Goal: Submit feedback/report problem: Submit feedback/report problem

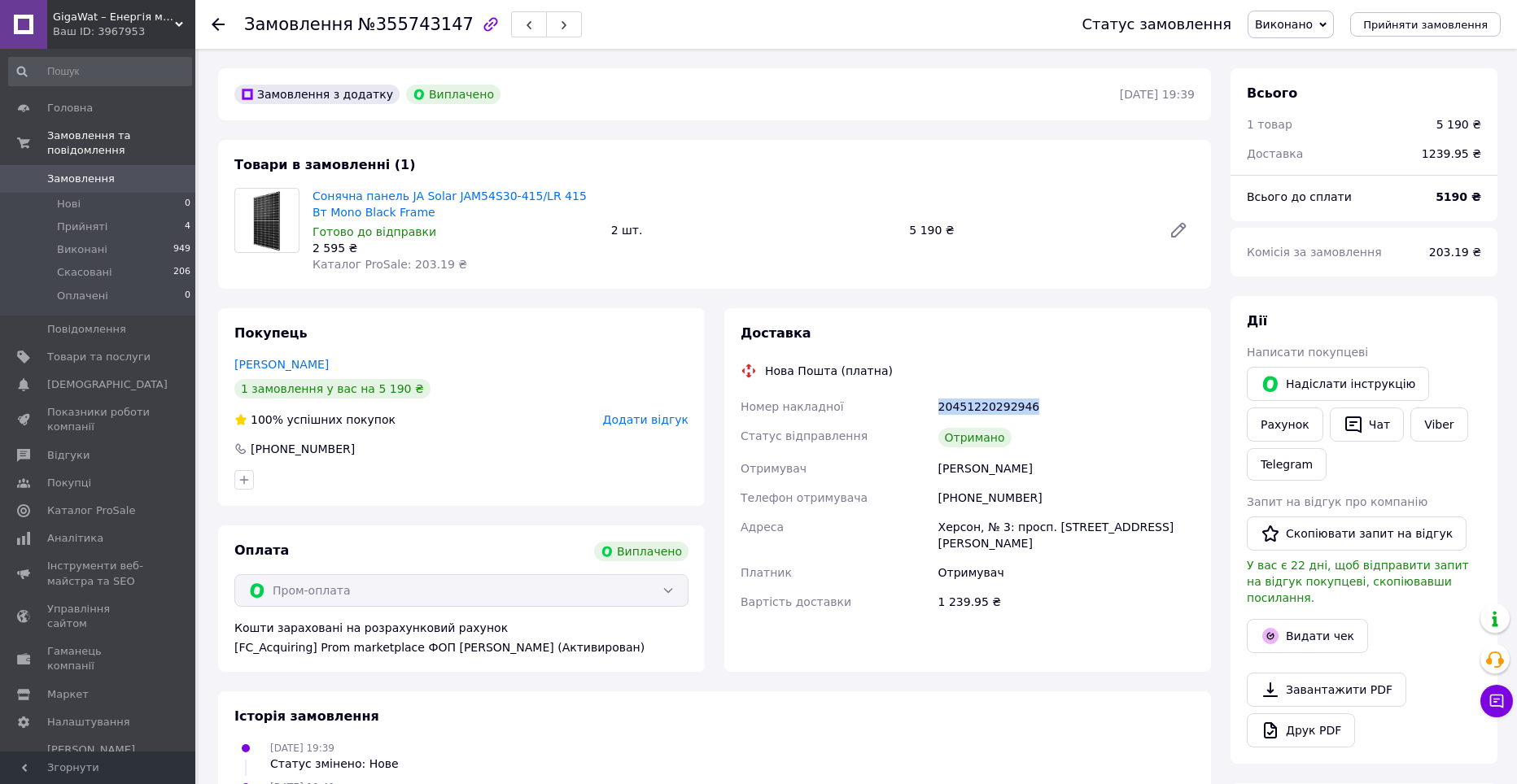
drag, startPoint x: 1026, startPoint y: 405, endPoint x: 919, endPoint y: 401, distance: 107.1
click at [919, 401] on div "Номер накладної 20451220292946 Статус відправлення Отримано Отримувач Гурко Сер…" at bounding box center [968, 504] width 461 height 224
click at [984, 410] on div "20451220292946" at bounding box center [1066, 407] width 263 height 30
drag, startPoint x: 940, startPoint y: 406, endPoint x: 1039, endPoint y: 410, distance: 99.1
click at [1039, 410] on div "20451220292946" at bounding box center [1066, 407] width 263 height 30
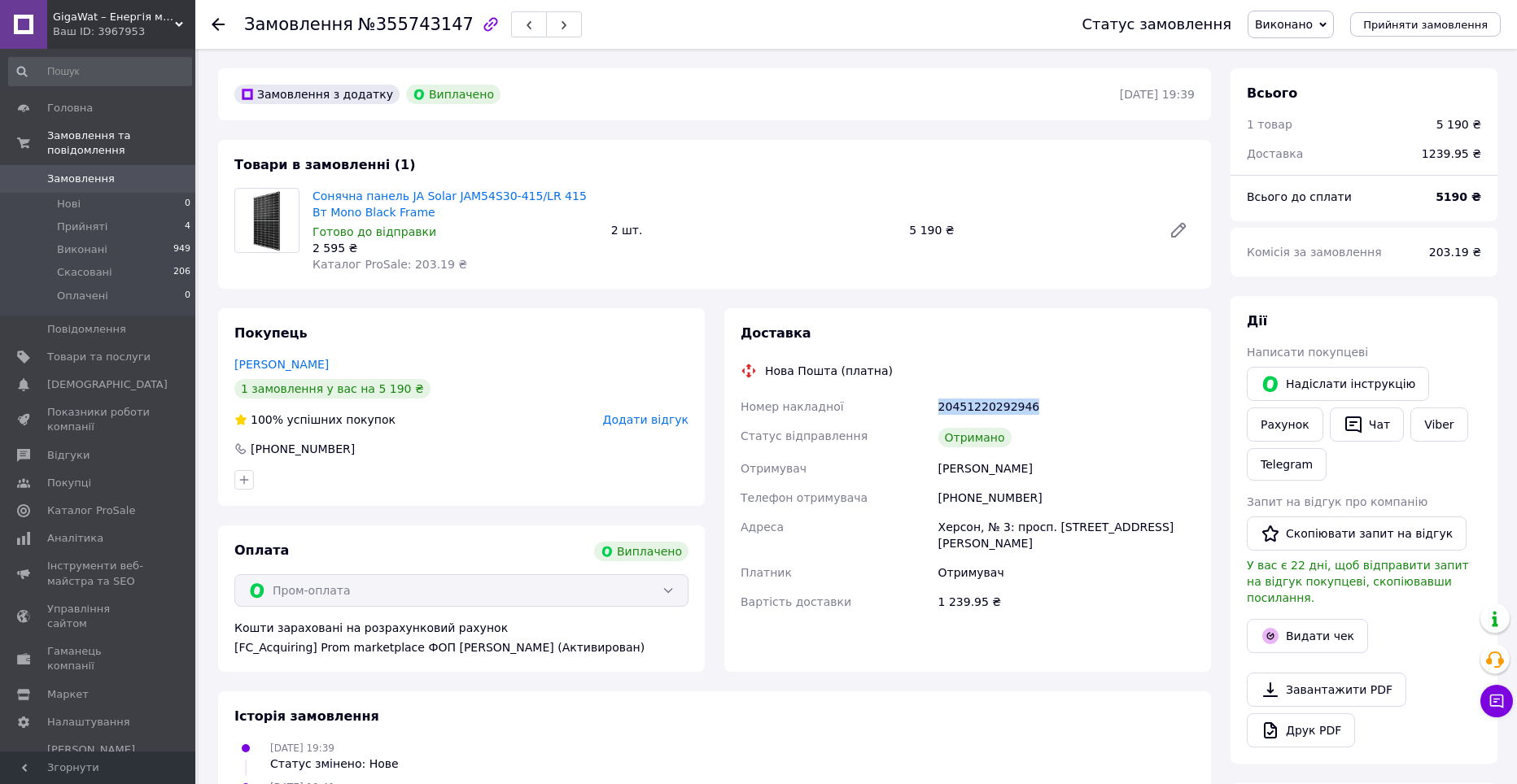
click at [1036, 410] on div "20451220292946" at bounding box center [1066, 407] width 263 height 30
click at [174, 216] on li "Прийняті 4" at bounding box center [100, 227] width 200 height 23
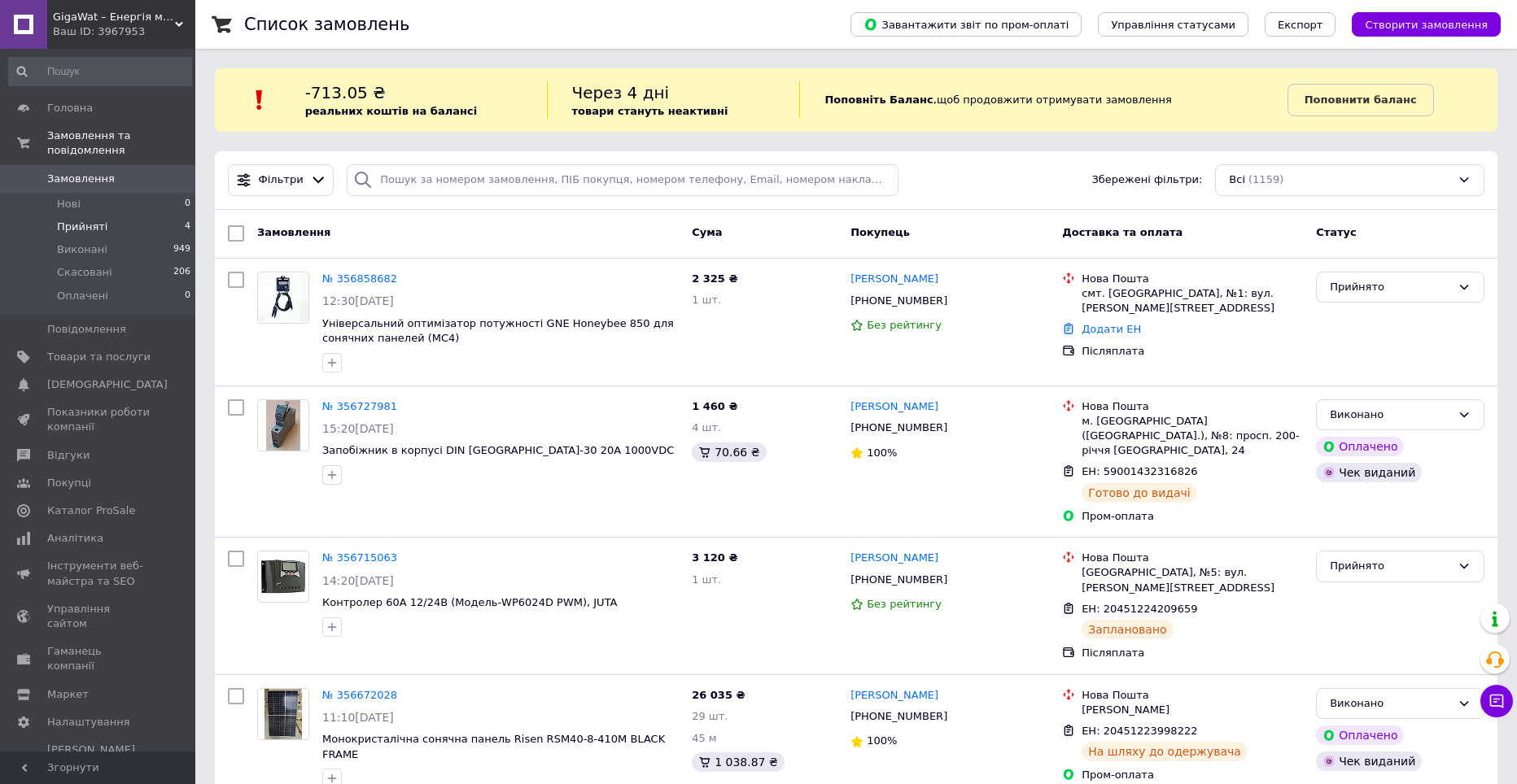
click at [163, 216] on li "Прийняті 4" at bounding box center [100, 227] width 200 height 23
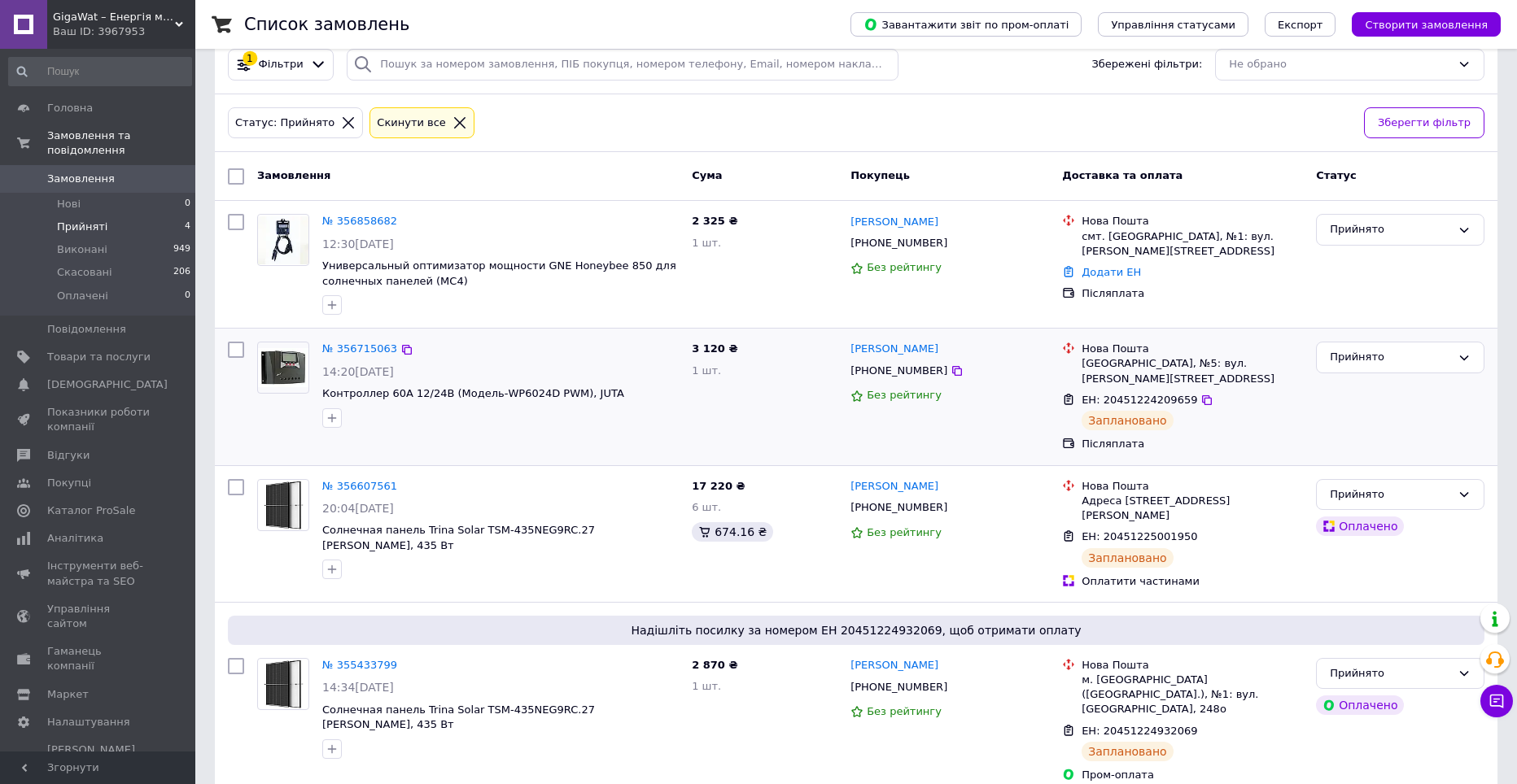
scroll to position [117, 0]
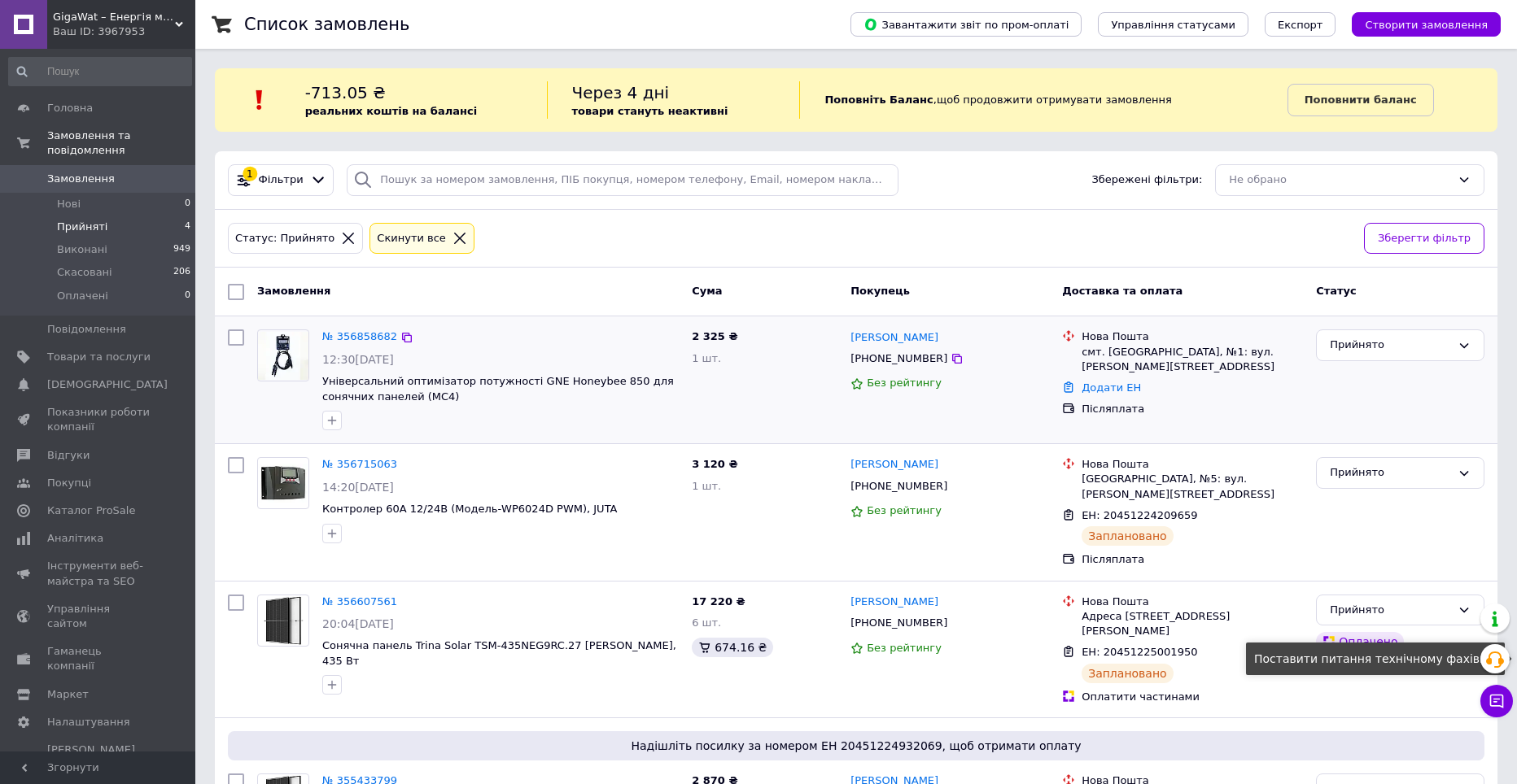
drag, startPoint x: 1486, startPoint y: 657, endPoint x: 1027, endPoint y: 361, distance: 546.2
click at [1486, 657] on icon at bounding box center [1494, 660] width 20 height 20
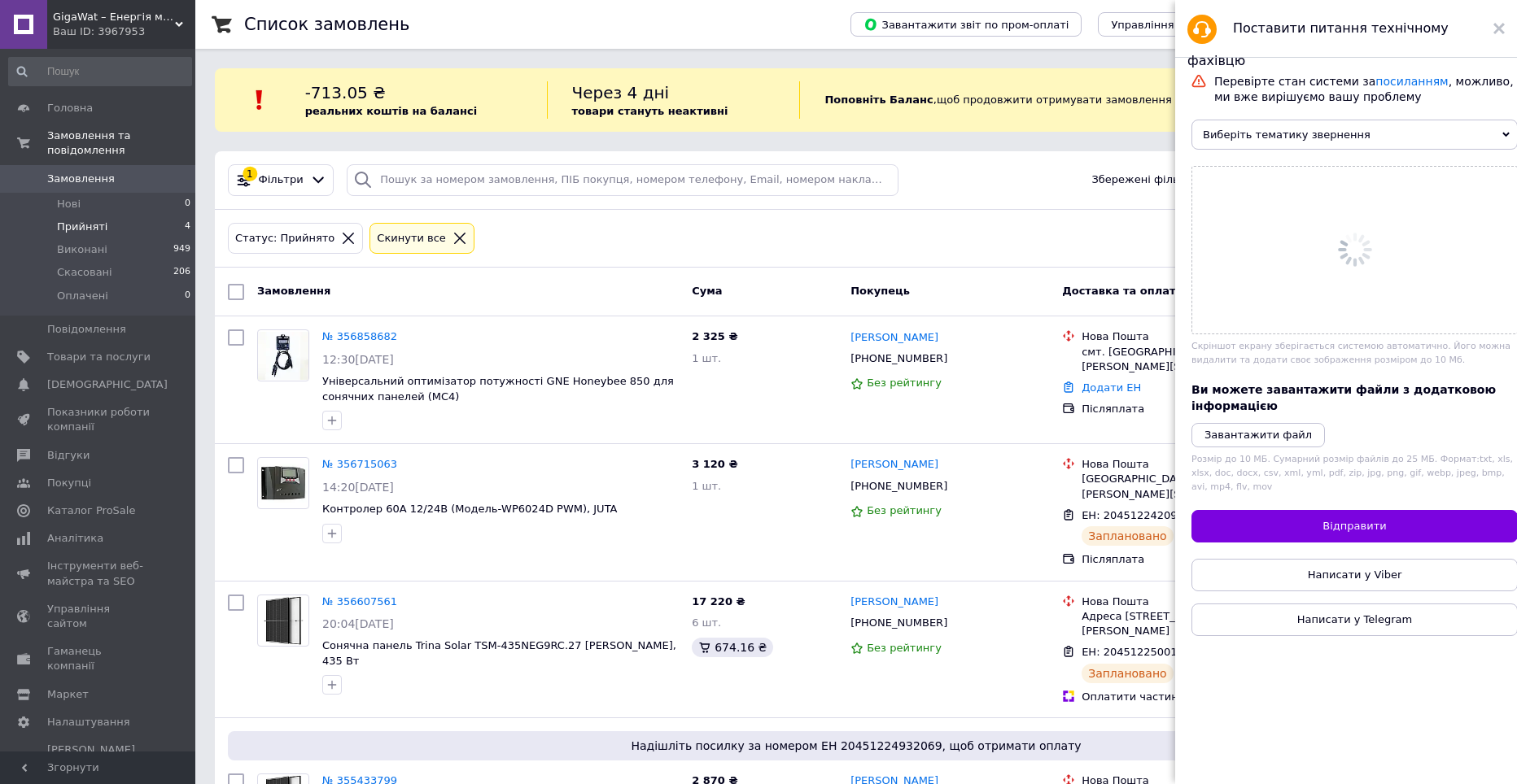
click at [1260, 137] on span "Виберіть тематику звернення" at bounding box center [1354, 134] width 326 height 30
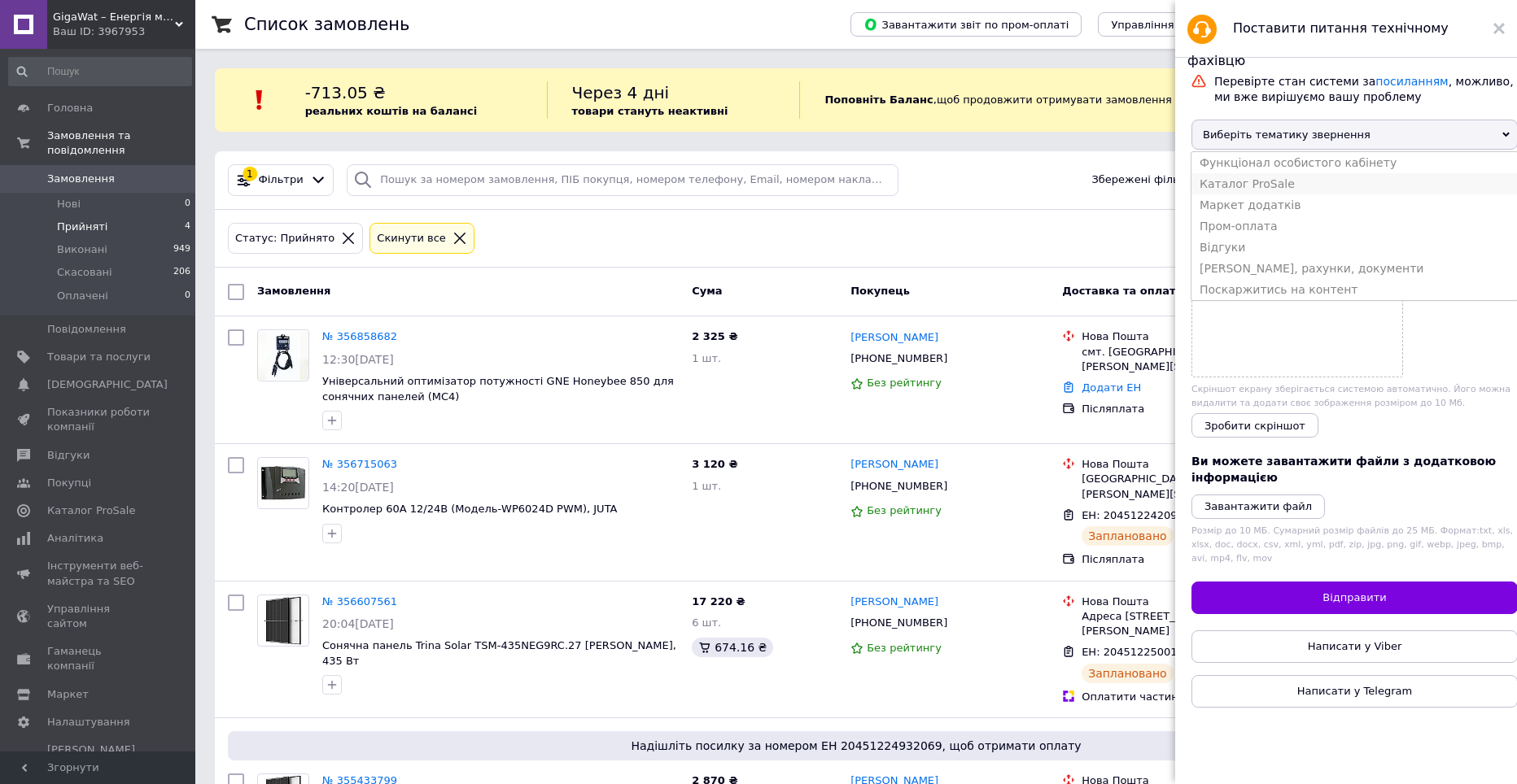
click at [1277, 193] on li "Каталог ProSale" at bounding box center [1354, 184] width 326 height 21
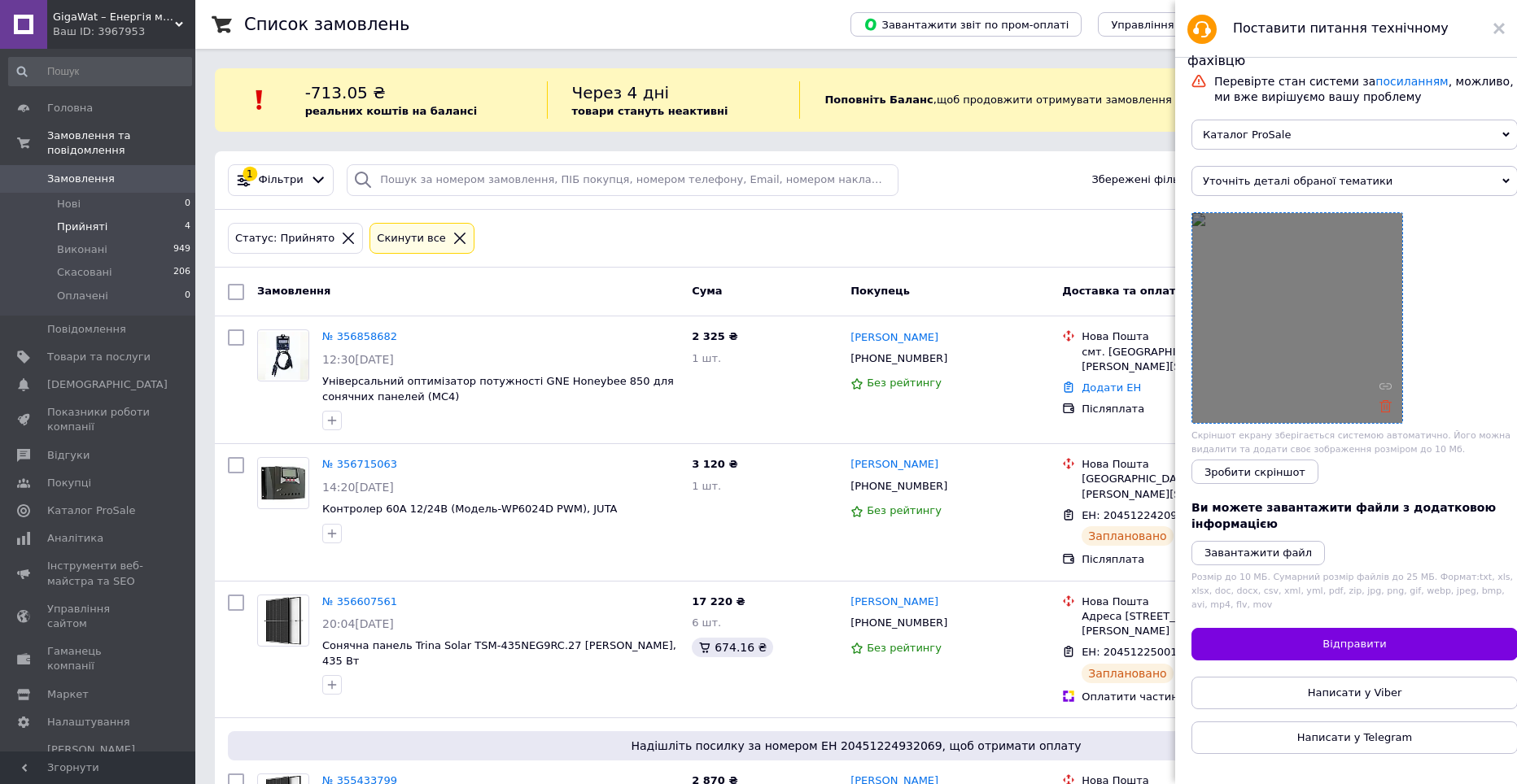
click at [1387, 412] on icon at bounding box center [1386, 407] width 13 height 13
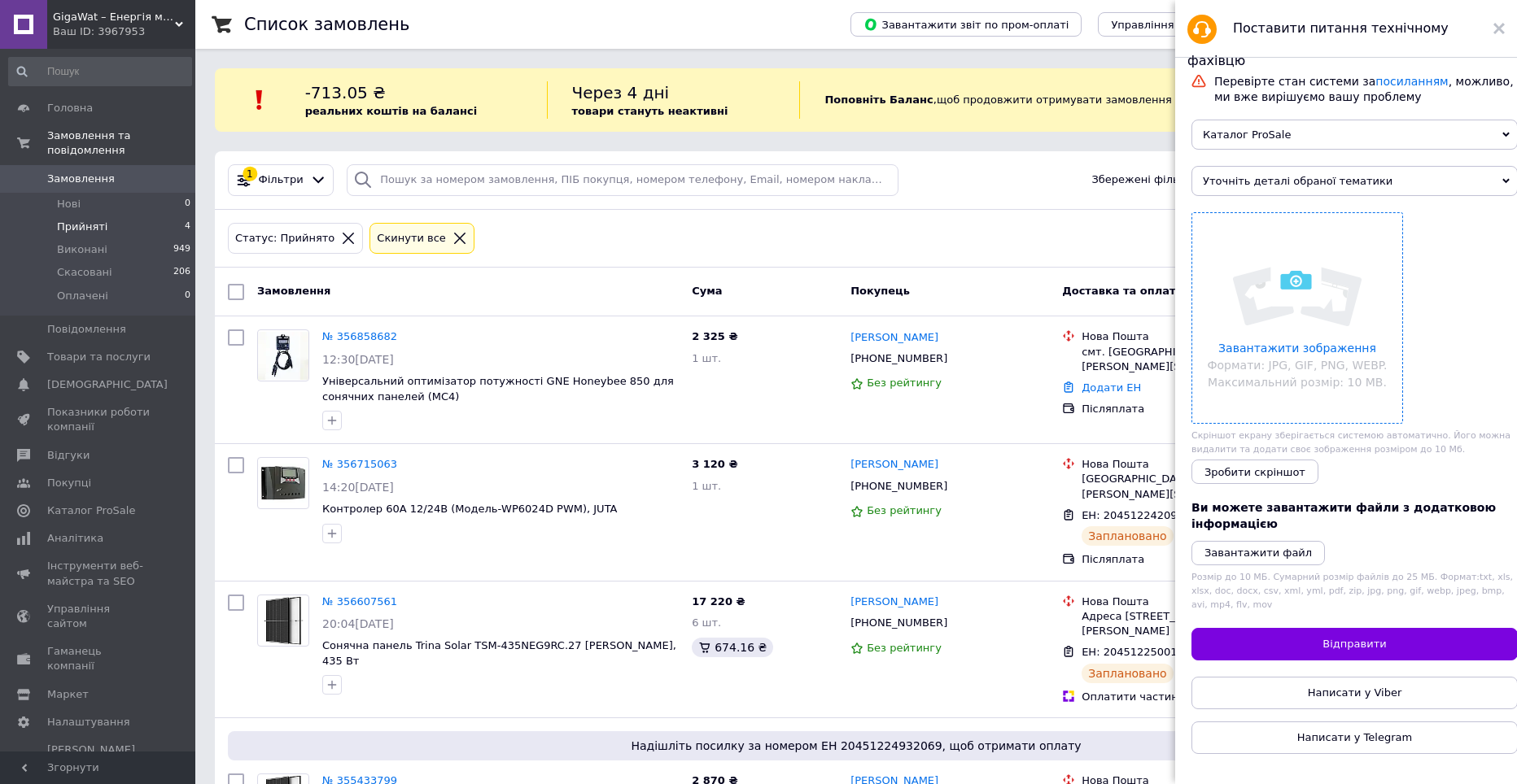
click at [1331, 361] on input "file" at bounding box center [1296, 318] width 210 height 210
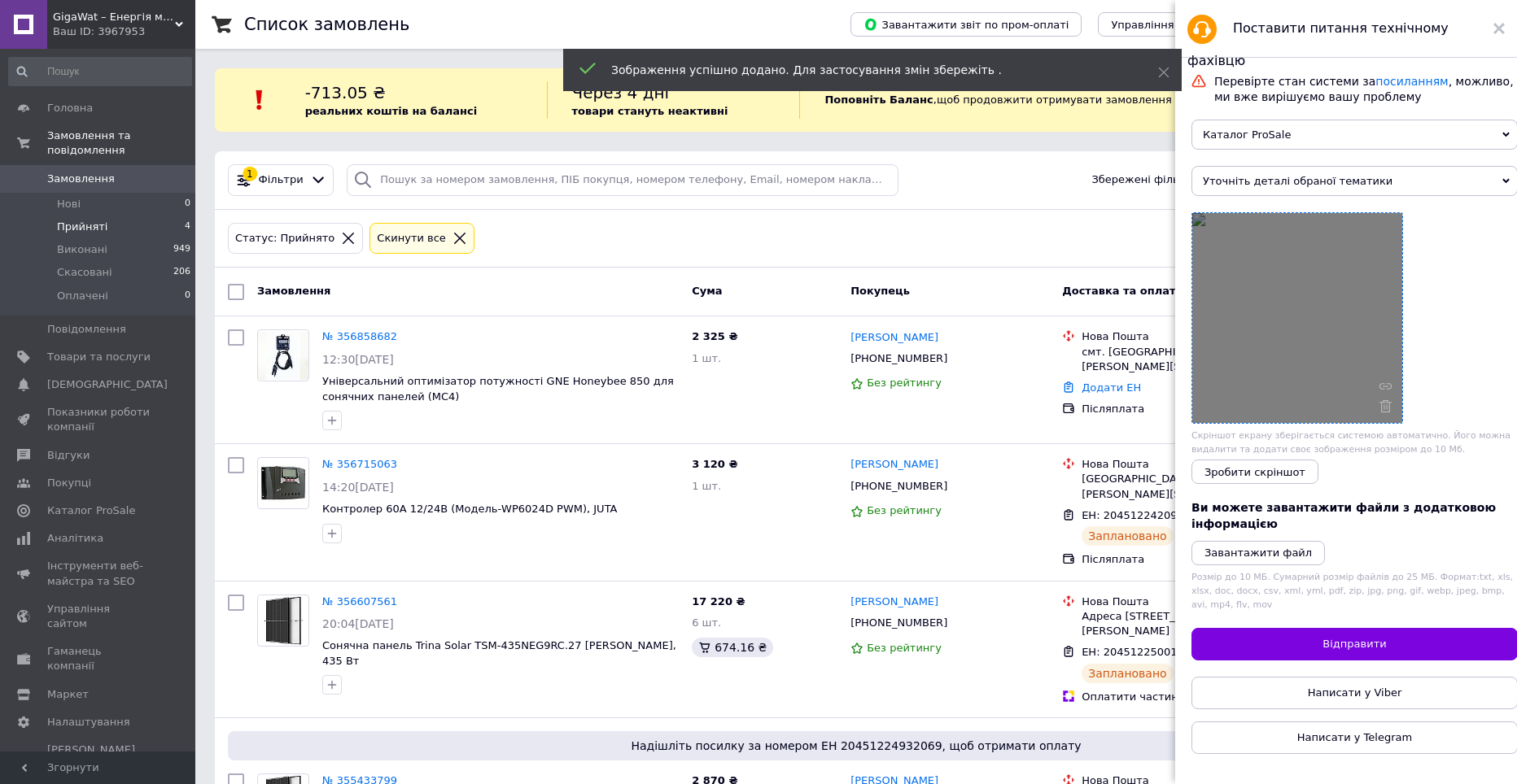
click at [1287, 196] on span "Уточніть деталі обраної тематики" at bounding box center [1354, 180] width 326 height 30
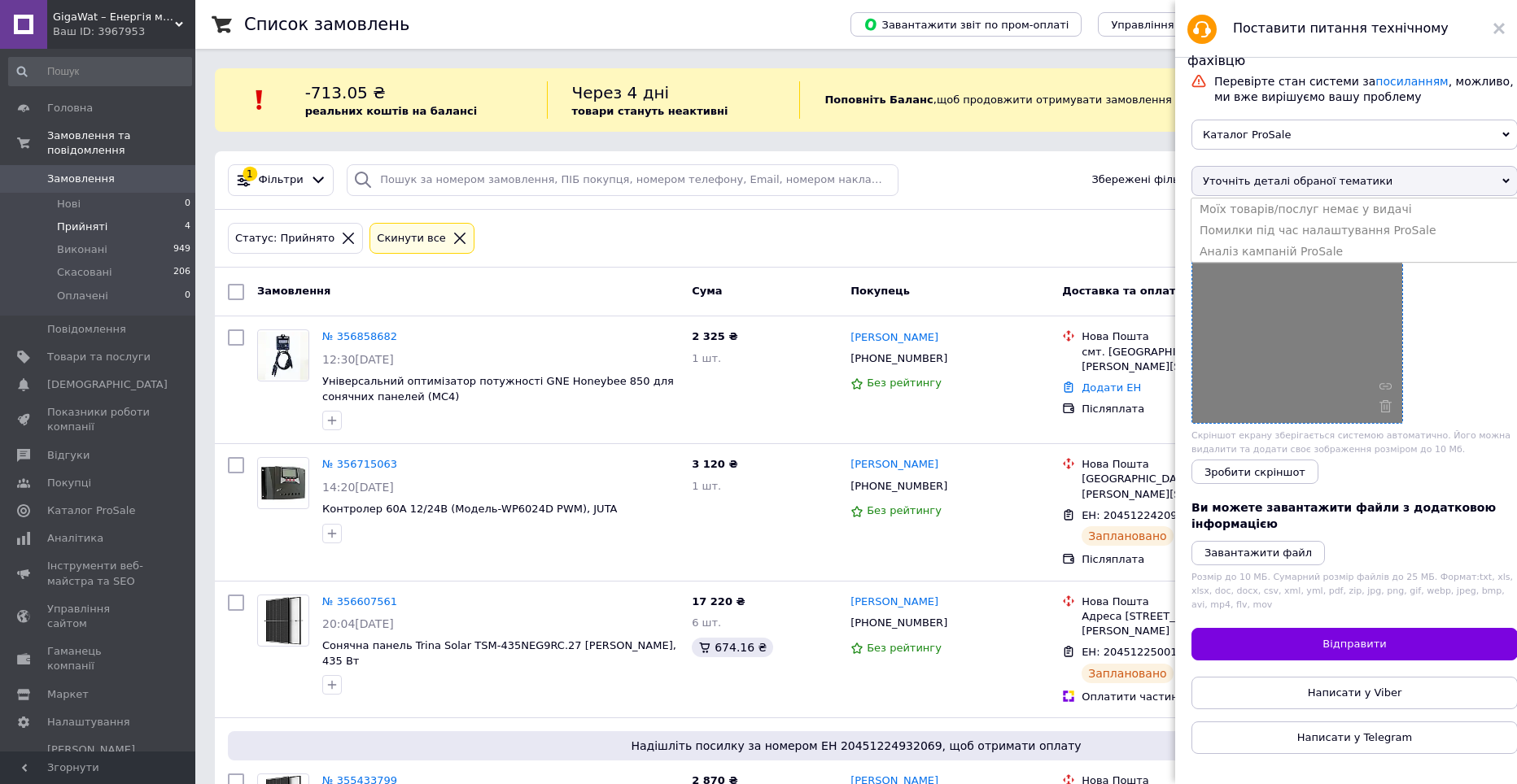
click at [1275, 140] on span "Каталог ProSale" at bounding box center [1354, 134] width 326 height 30
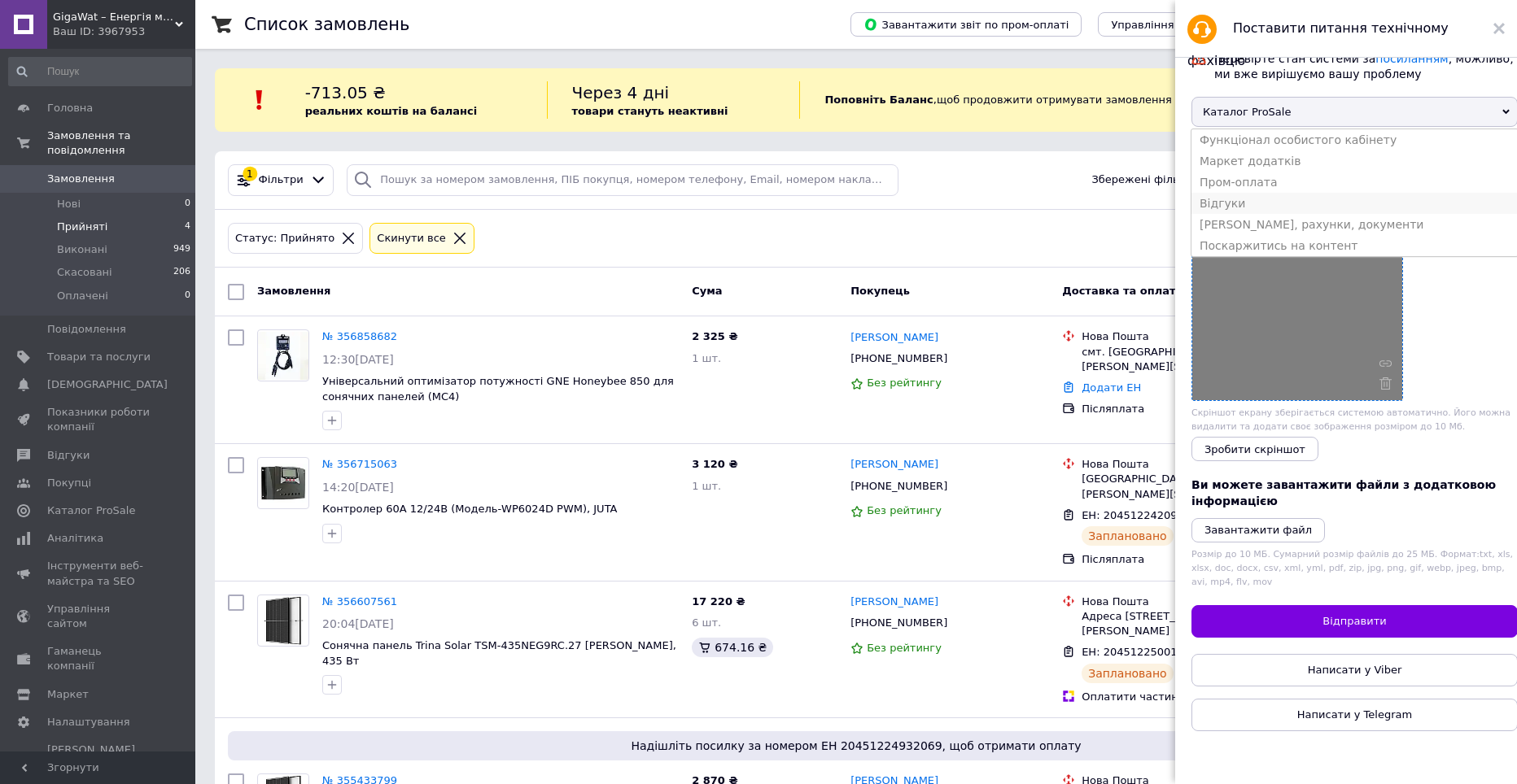
scroll to position [24, 0]
click at [1261, 233] on li "Тарифи, рахунки, документи" at bounding box center [1354, 222] width 326 height 21
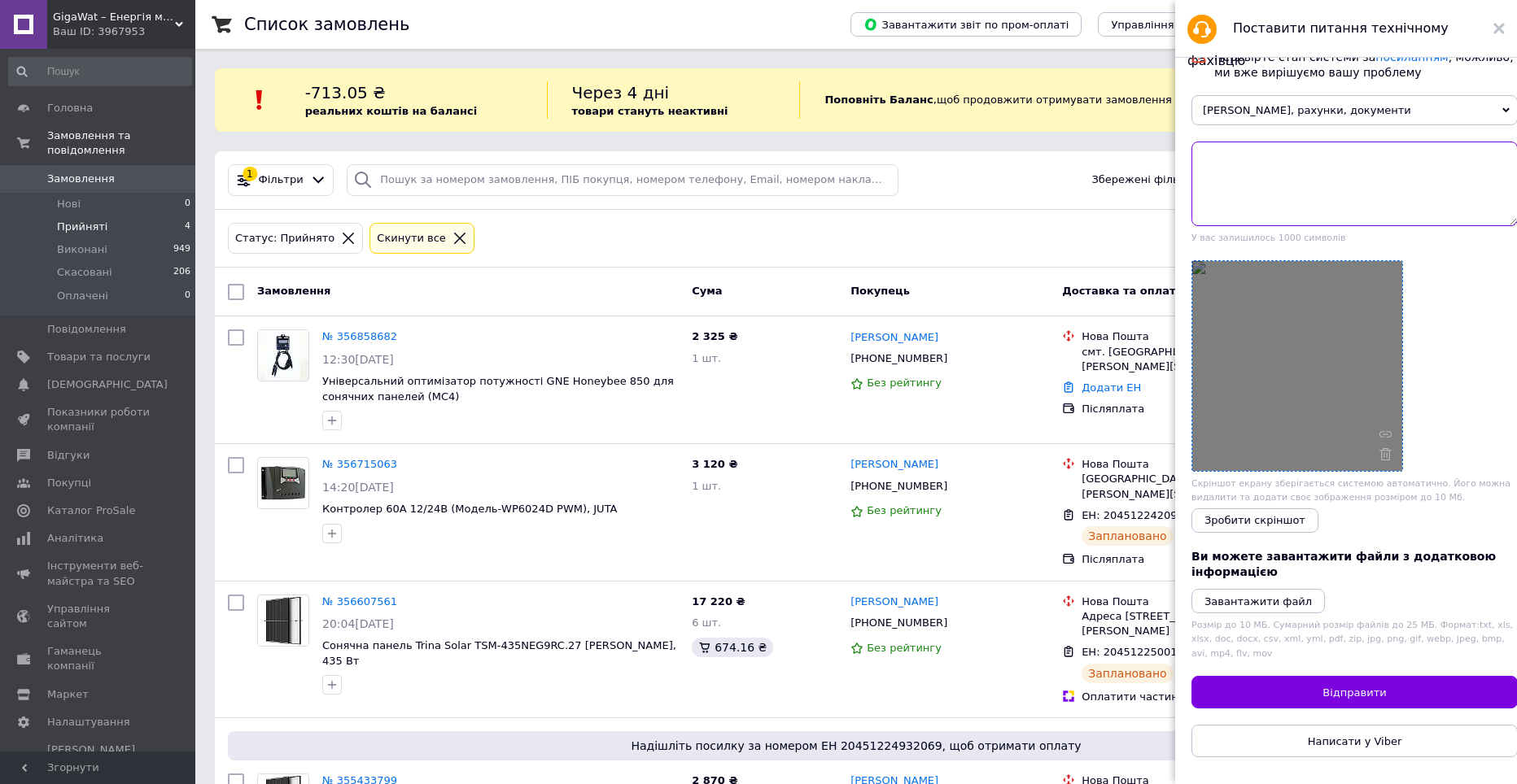
click at [1239, 174] on textarea at bounding box center [1354, 184] width 326 height 85
type textarea "J"
click at [1284, 162] on textarea "Оплатили prosale, зарахуйте на баланс." at bounding box center [1354, 184] width 326 height 85
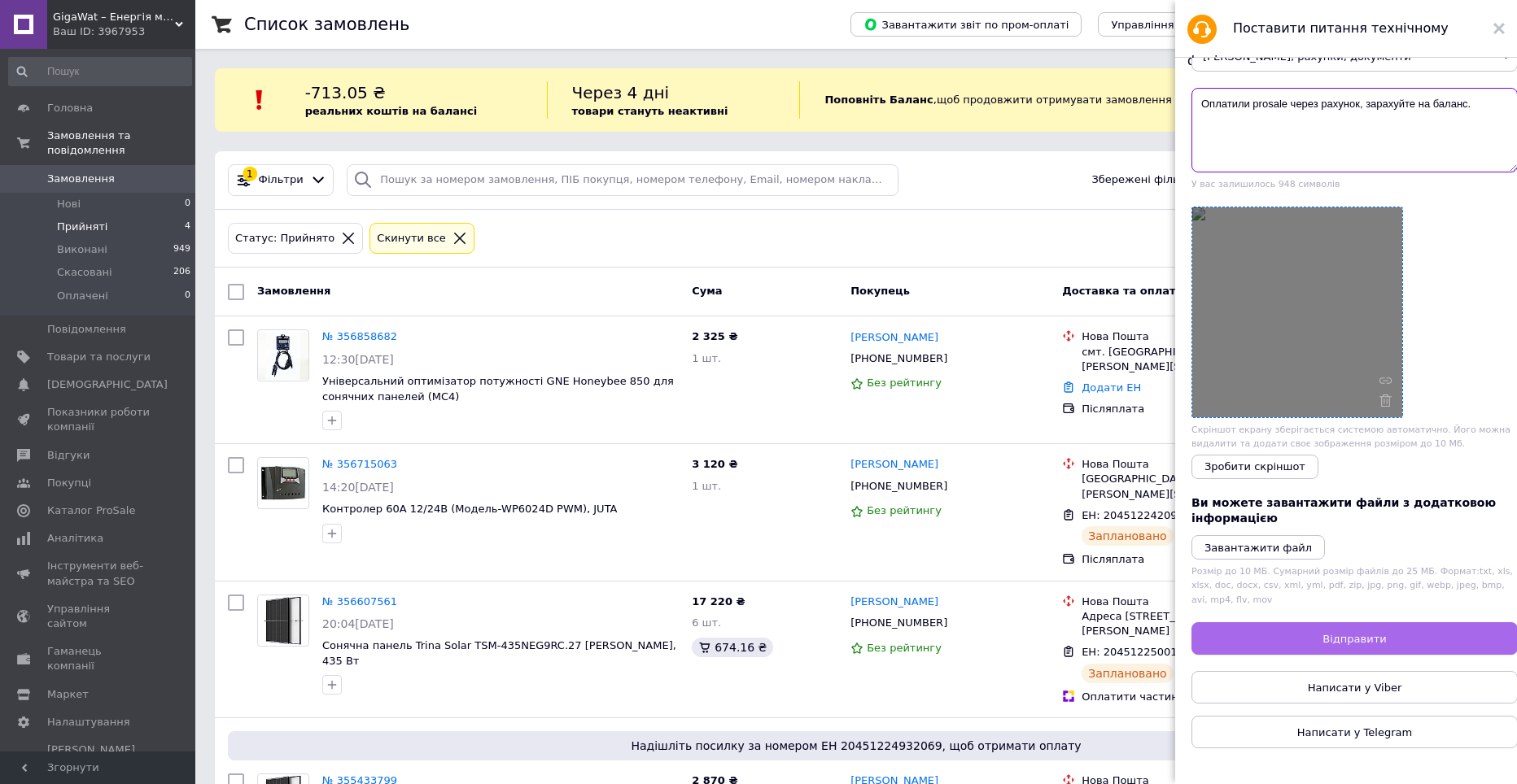
scroll to position [71, 0]
type textarea "Оплатили prosale через рахунок, зарахуйте на баланс."
click at [1411, 635] on button "Відправити" at bounding box center [1354, 638] width 326 height 32
